Goal: Task Accomplishment & Management: Manage account settings

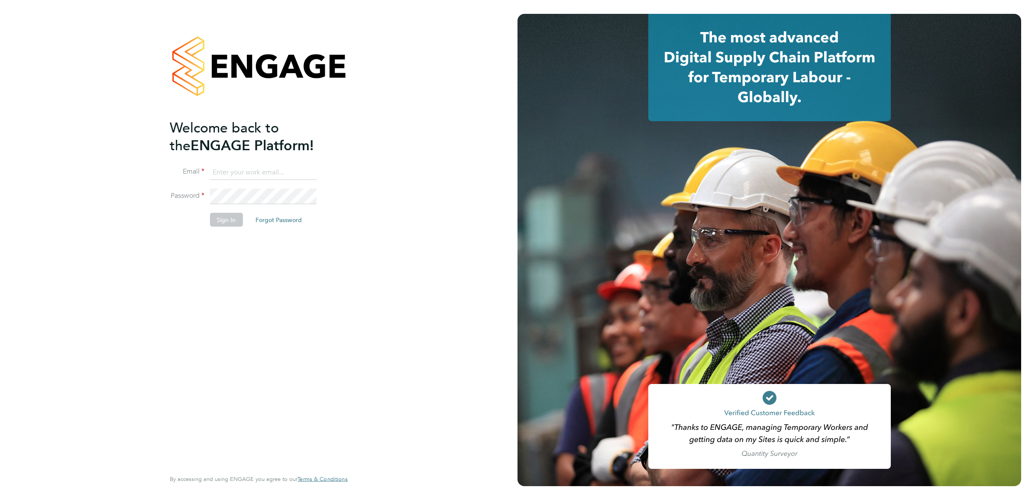
type input "nicola.kelly@konnectrecruit.co.uk"
click at [222, 218] on button "Sign In" at bounding box center [226, 220] width 33 height 14
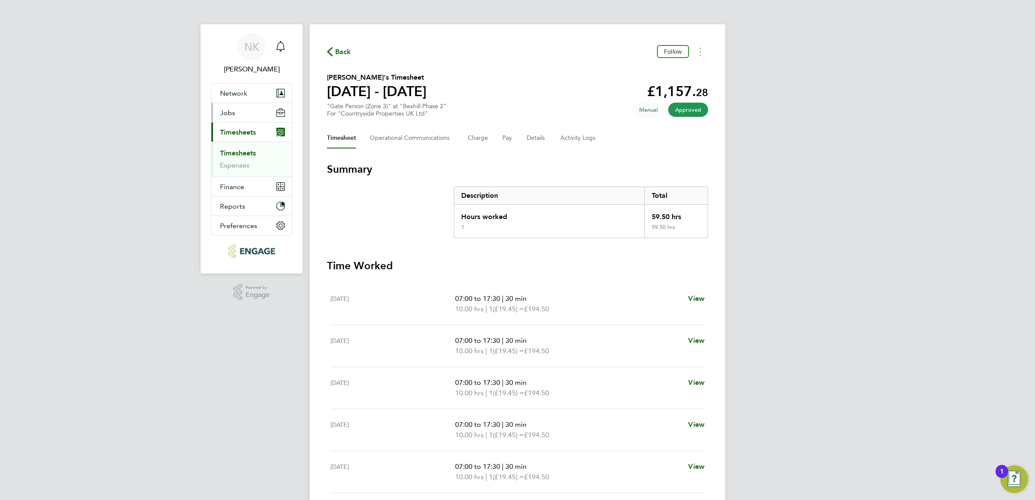
click at [232, 106] on button "Jobs" at bounding box center [251, 112] width 81 height 19
click at [239, 157] on link "Placements" at bounding box center [238, 158] width 36 height 8
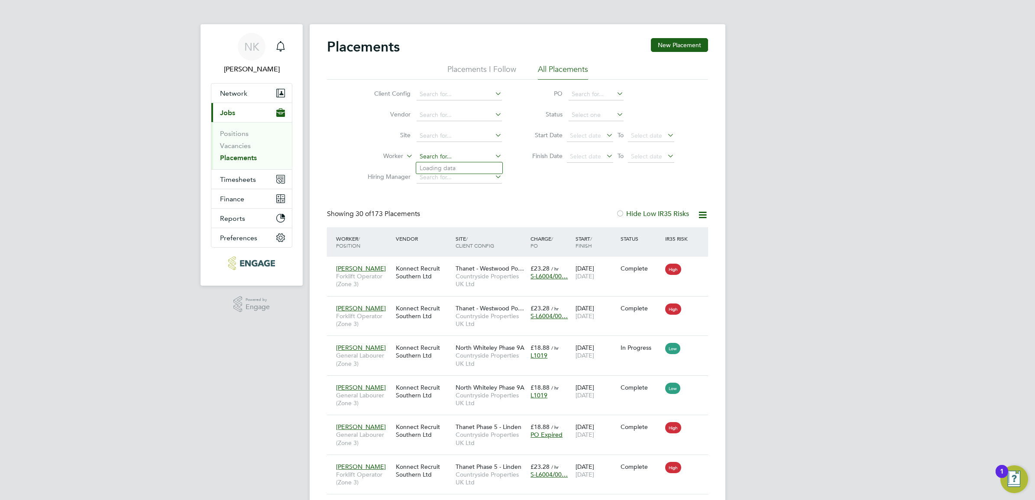
type input "[PERSON_NAME]"
click at [470, 162] on ul "[PERSON_NAME] [PERSON_NAME]" at bounding box center [460, 174] width 88 height 24
click at [458, 158] on input at bounding box center [458, 157] width 85 height 12
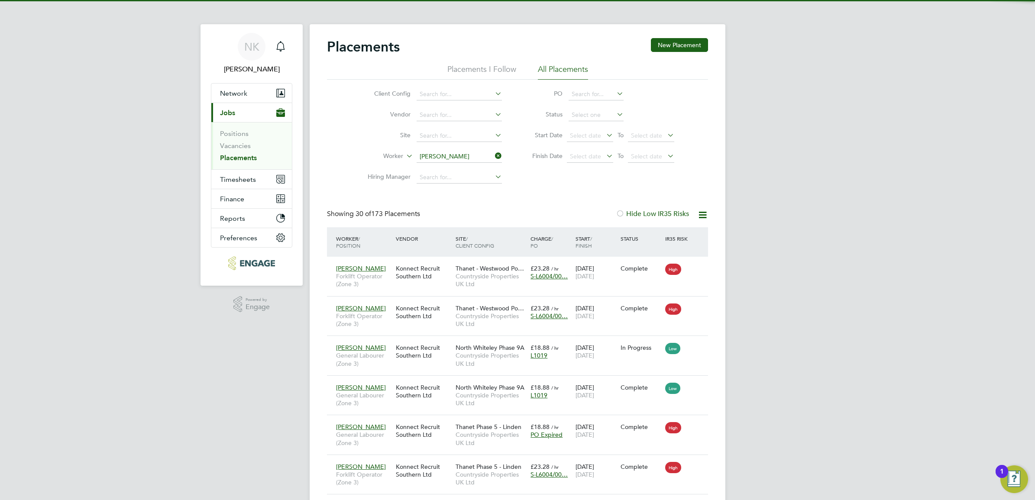
click at [461, 169] on li "[PERSON_NAME]" at bounding box center [459, 168] width 87 height 12
type input "[PERSON_NAME]"
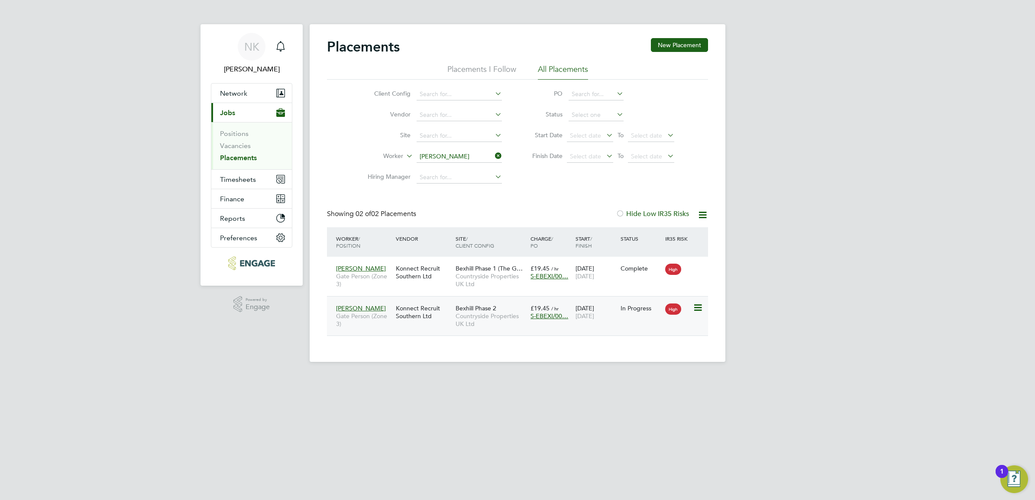
click at [562, 315] on div "In Progress" at bounding box center [640, 308] width 45 height 16
